Goal: Task Accomplishment & Management: Use online tool/utility

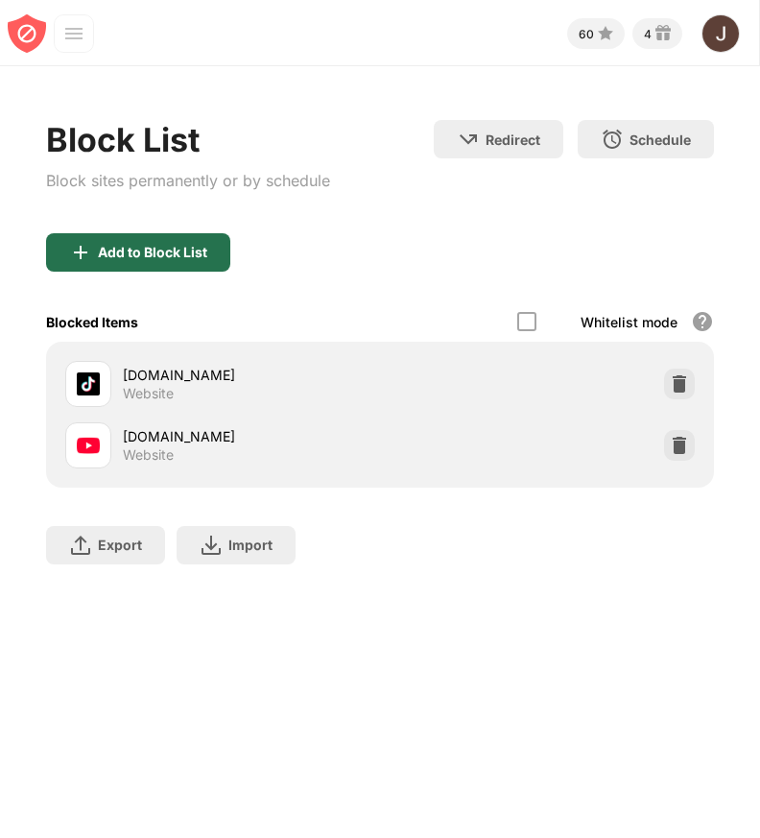
click at [156, 260] on div "Add to Block List" at bounding box center [152, 252] width 109 height 15
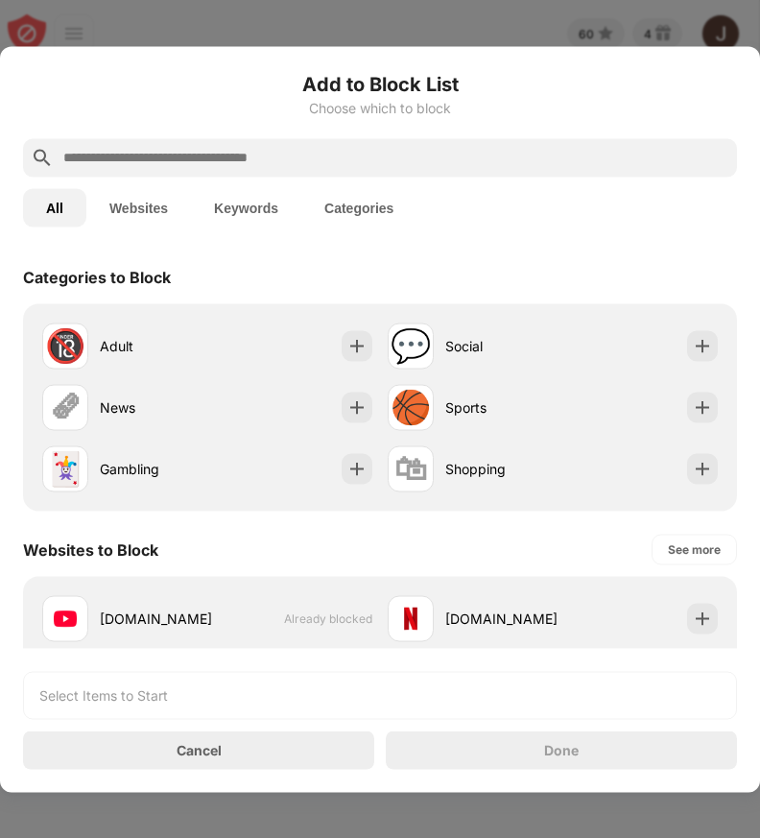
click at [306, 137] on div "Add to Block List Choose which to block" at bounding box center [380, 103] width 714 height 69
click at [314, 152] on input "text" at bounding box center [395, 157] width 668 height 23
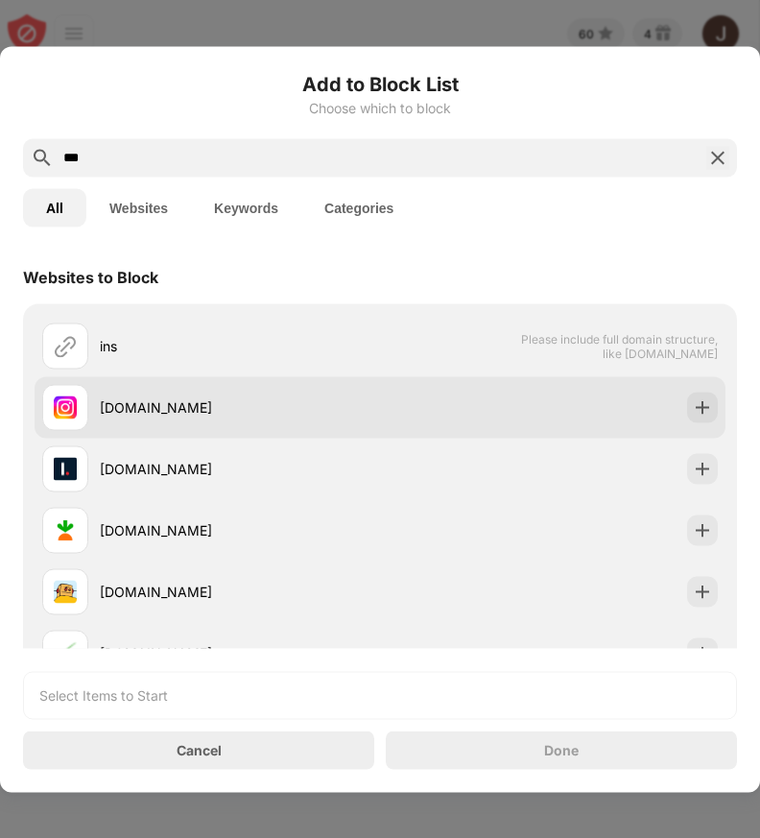
type input "***"
click at [307, 416] on div "[DOMAIN_NAME]" at bounding box center [211, 407] width 338 height 46
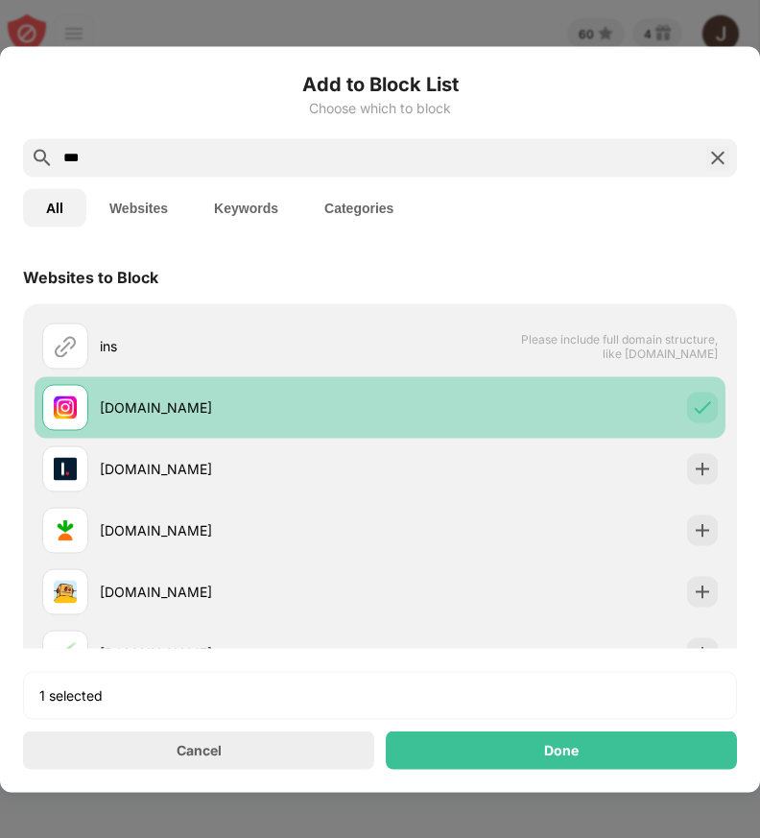
click at [434, 415] on div "[DOMAIN_NAME]" at bounding box center [380, 406] width 691 height 61
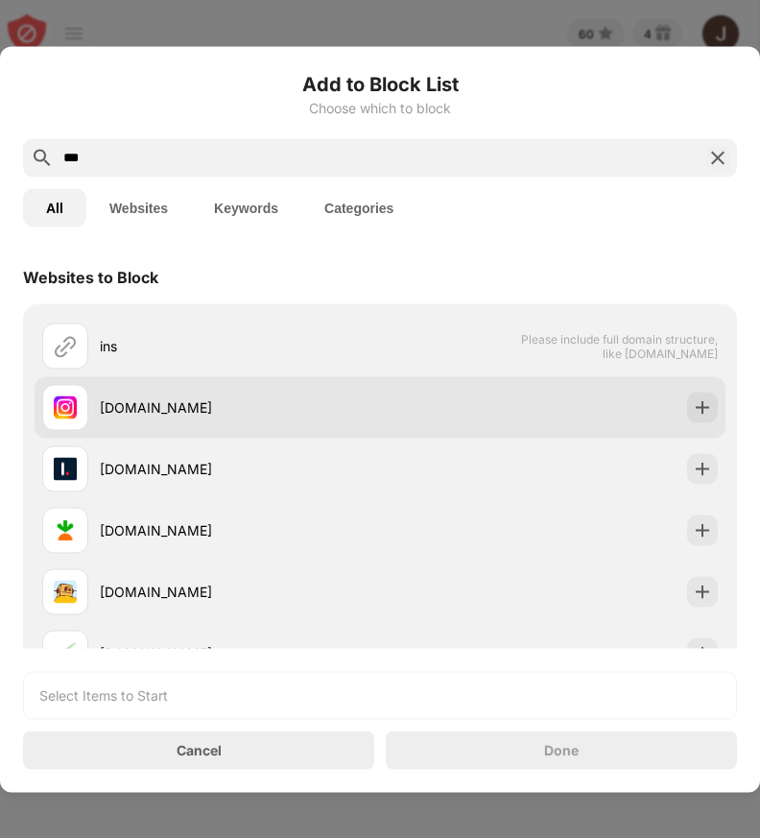
click at [386, 404] on div "[DOMAIN_NAME]" at bounding box center [380, 406] width 691 height 61
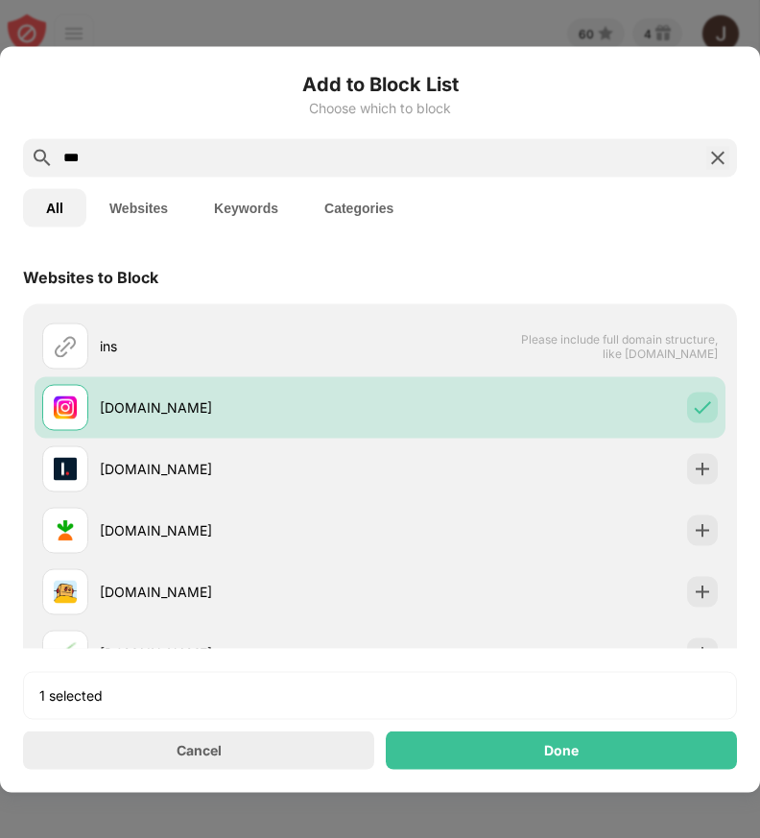
click at [609, 738] on div "Done" at bounding box center [561, 749] width 351 height 38
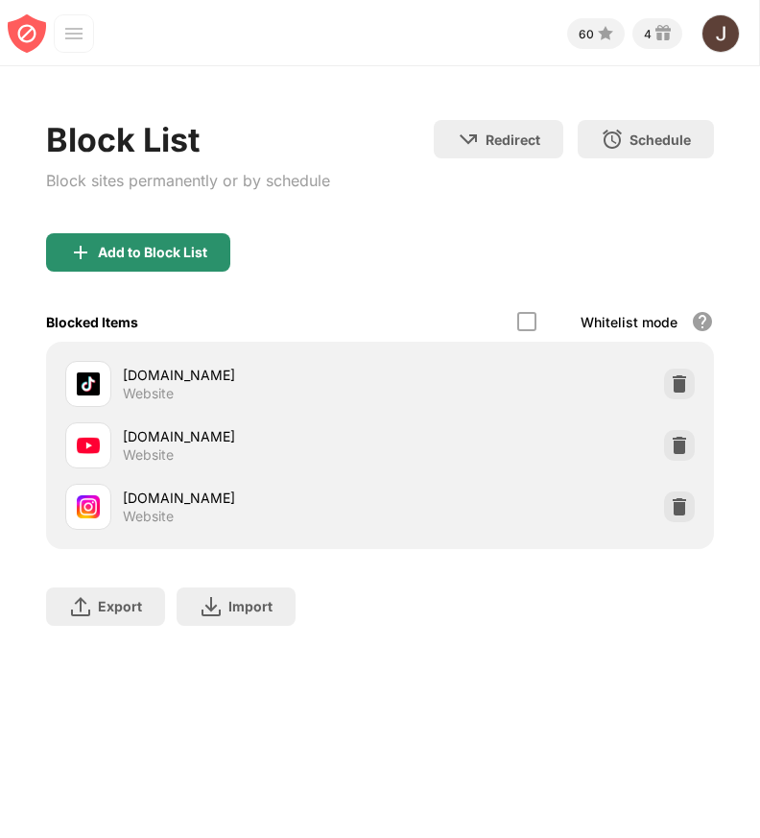
click at [182, 249] on div "Add to Block List" at bounding box center [138, 252] width 184 height 38
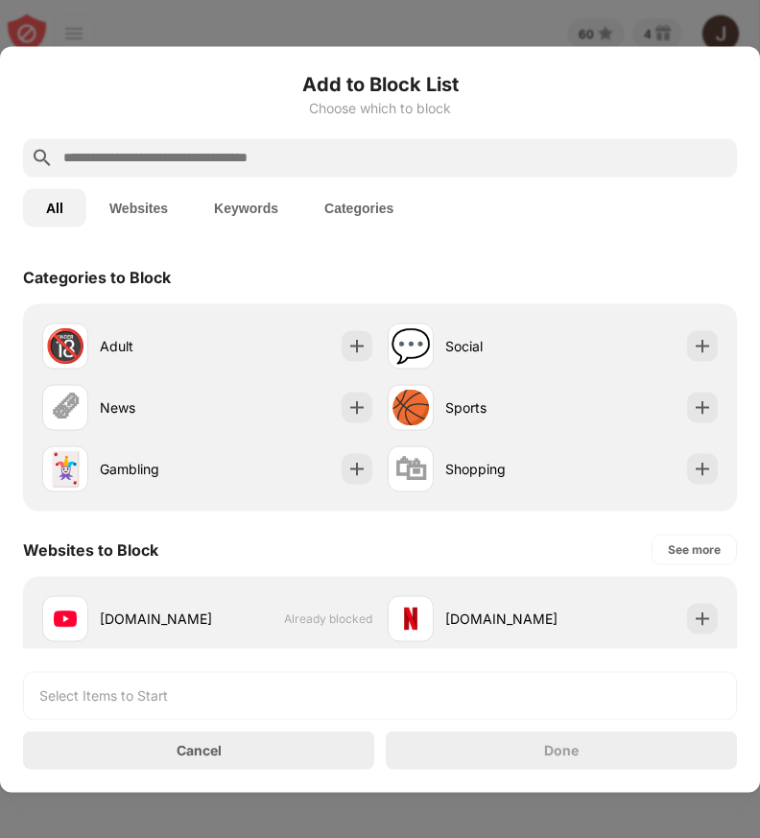
click at [245, 162] on input "text" at bounding box center [395, 157] width 668 height 23
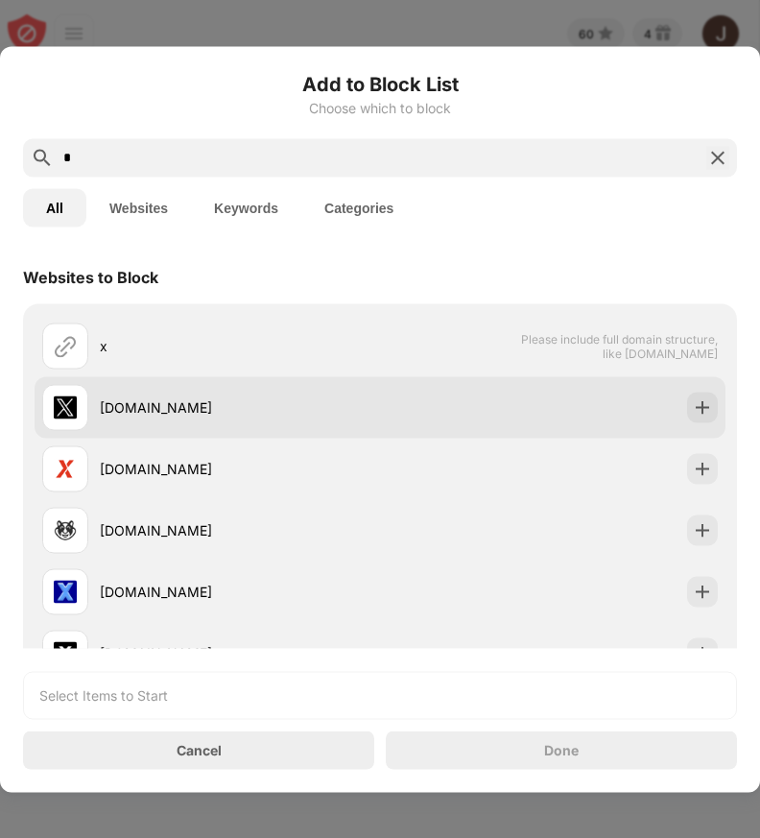
type input "*"
click at [204, 399] on div "[DOMAIN_NAME]" at bounding box center [240, 407] width 280 height 20
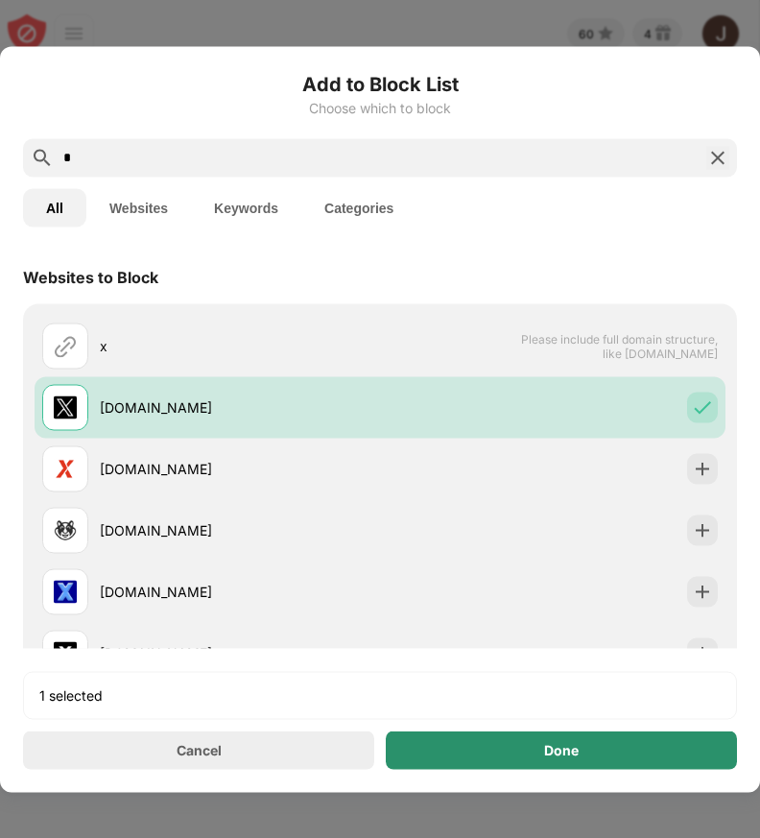
click at [506, 758] on div "Done" at bounding box center [561, 749] width 351 height 38
